Goal: Find specific page/section: Find specific page/section

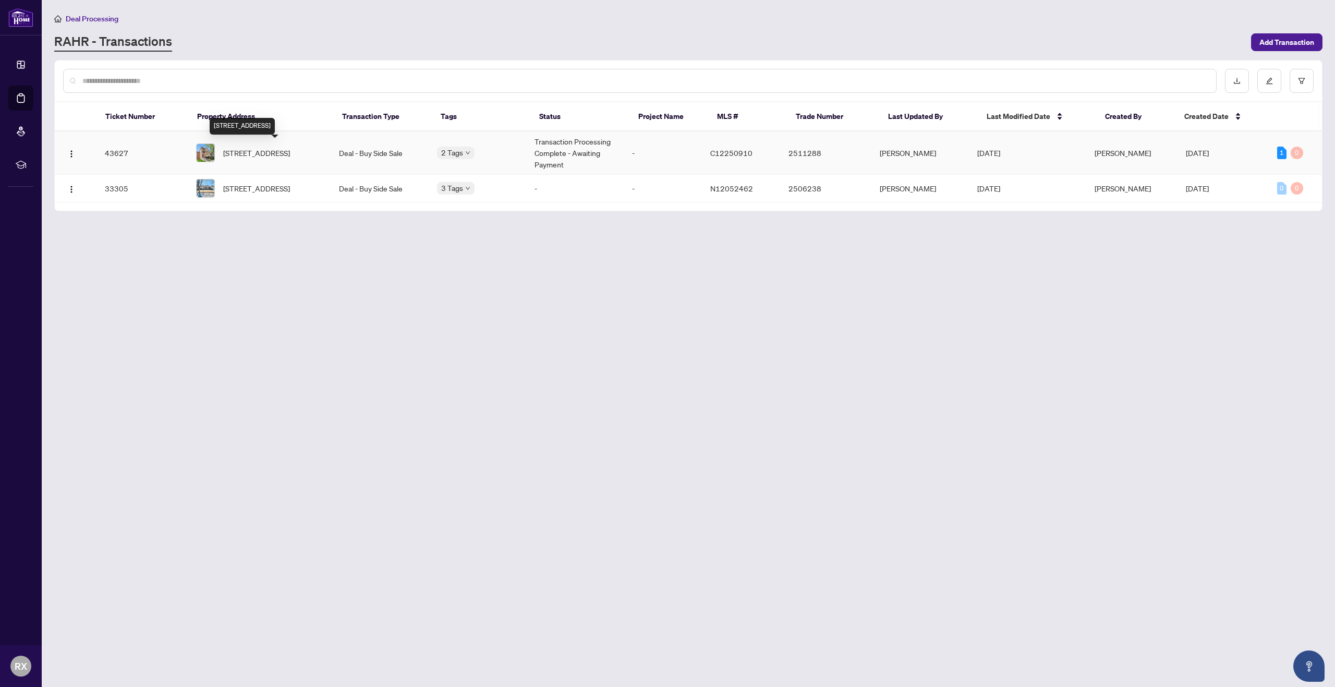
click at [282, 154] on span "[STREET_ADDRESS]" at bounding box center [256, 152] width 67 height 11
